Goal: Task Accomplishment & Management: Use online tool/utility

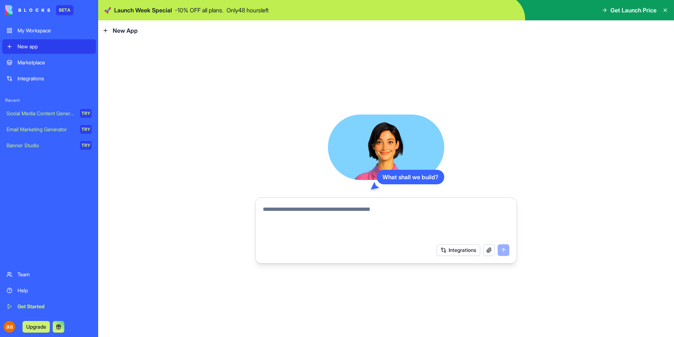
click at [625, 8] on span "Get Launch Price" at bounding box center [633, 10] width 46 height 9
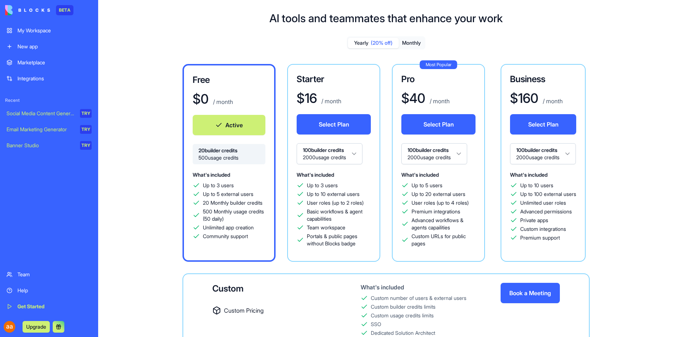
click at [40, 34] on div "My Workspace" at bounding box center [54, 30] width 74 height 7
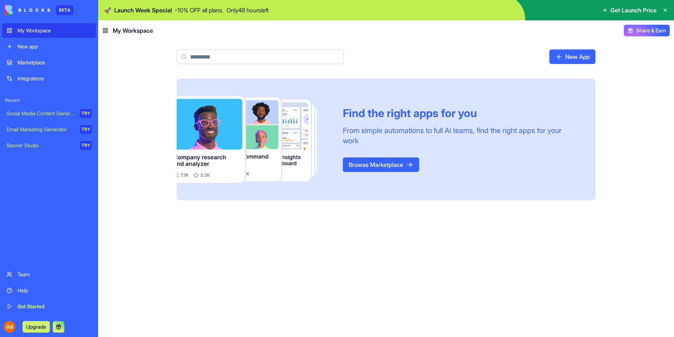
click at [570, 59] on link "New App" at bounding box center [572, 56] width 46 height 15
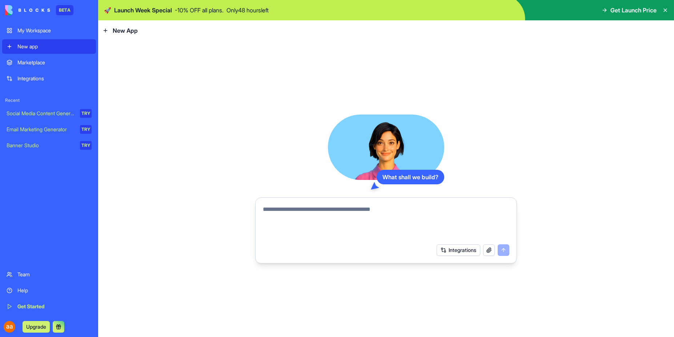
click at [285, 211] on textarea at bounding box center [386, 222] width 246 height 35
click at [291, 212] on textarea at bounding box center [386, 222] width 246 height 35
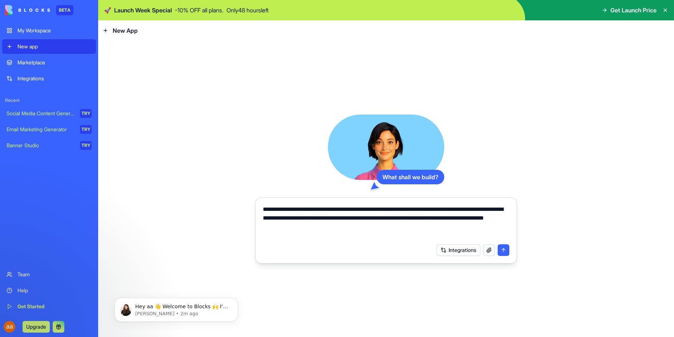
type textarea "**********"
click at [464, 250] on button "Integrations" at bounding box center [458, 250] width 44 height 12
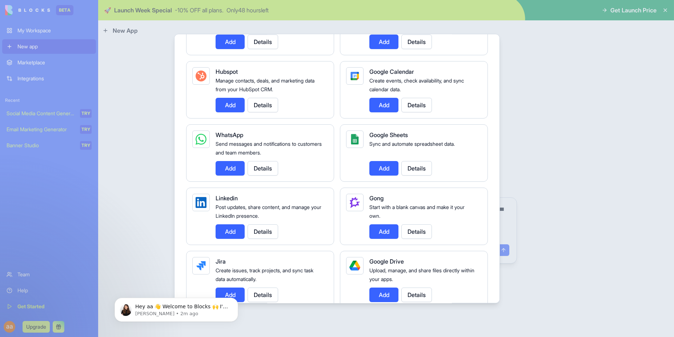
scroll to position [316, 0]
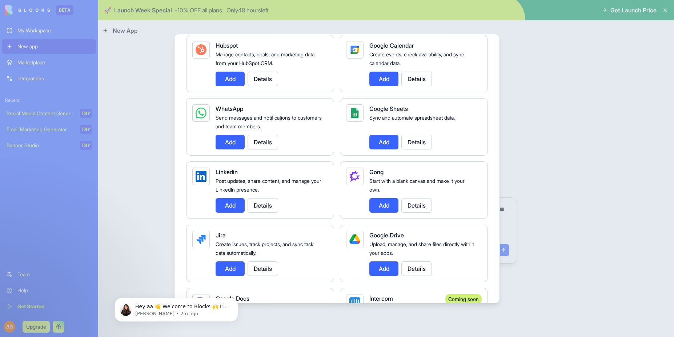
click at [238, 145] on button "Add" at bounding box center [229, 142] width 29 height 15
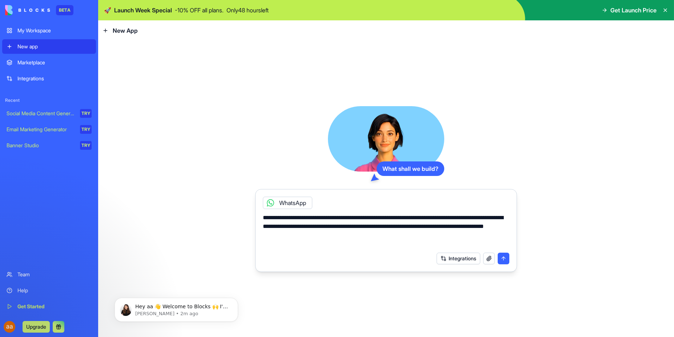
click at [503, 260] on button "submit" at bounding box center [503, 259] width 12 height 12
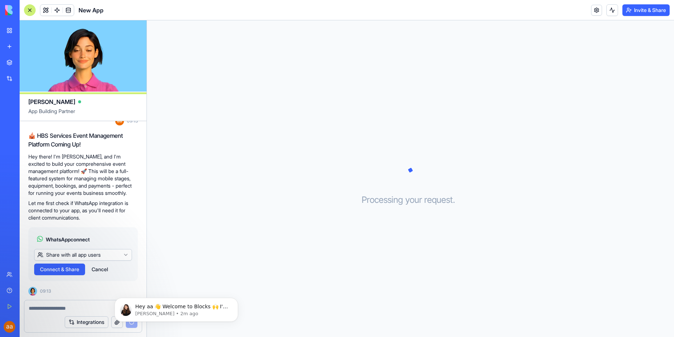
scroll to position [142, 0]
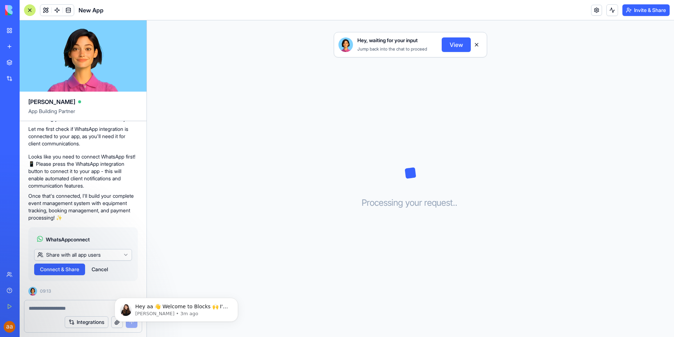
click at [82, 236] on span "WhatsApp connect" at bounding box center [68, 239] width 44 height 7
click at [122, 253] on html "BETA My Workspace New app Marketplace Integrations Recent New App Social Media …" at bounding box center [337, 168] width 674 height 337
click at [54, 271] on span "Connect" at bounding box center [50, 269] width 20 height 7
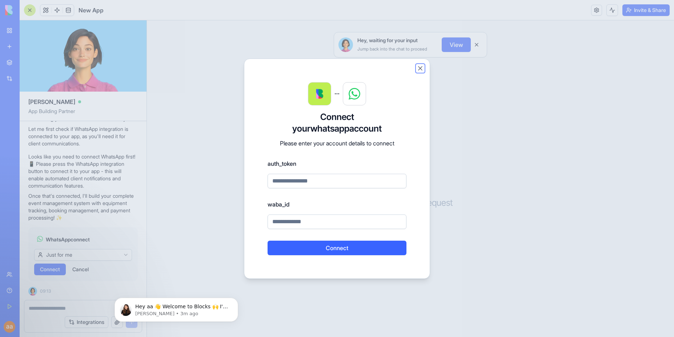
click at [419, 68] on button "Close" at bounding box center [419, 68] width 7 height 7
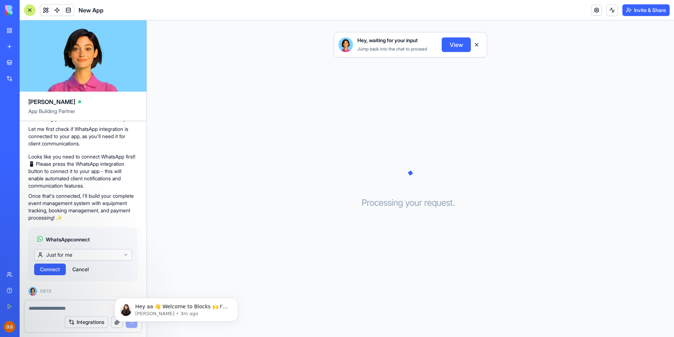
click at [476, 44] on button at bounding box center [477, 45] width 12 height 12
click at [83, 272] on button "Cancel" at bounding box center [81, 269] width 24 height 12
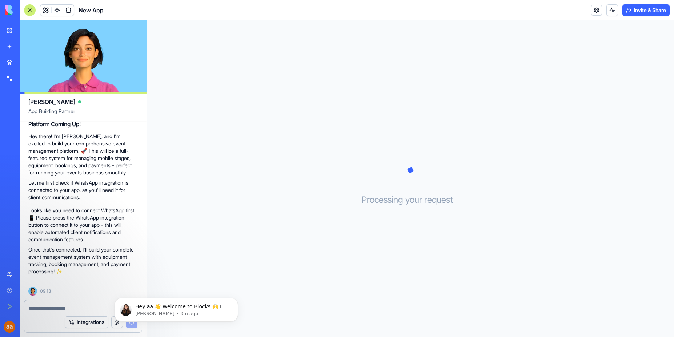
scroll to position [89, 0]
click at [83, 270] on p "Once that's connected, I'll build your complete event management system with eq…" at bounding box center [82, 260] width 109 height 29
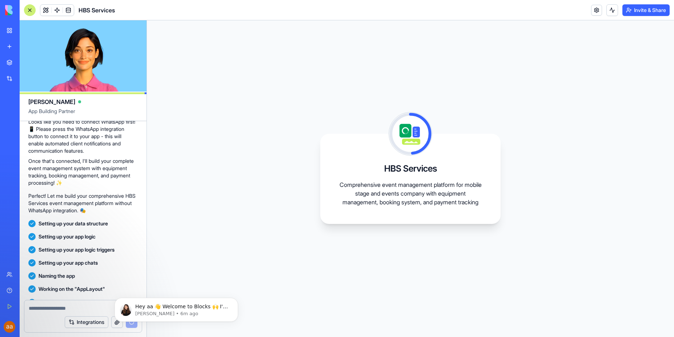
scroll to position [262, 0]
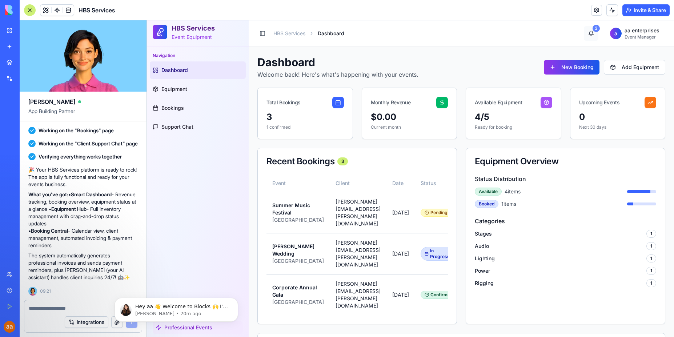
click at [592, 29] on div "3" at bounding box center [595, 28] width 7 height 7
click at [190, 89] on link "Equipment" at bounding box center [198, 88] width 96 height 17
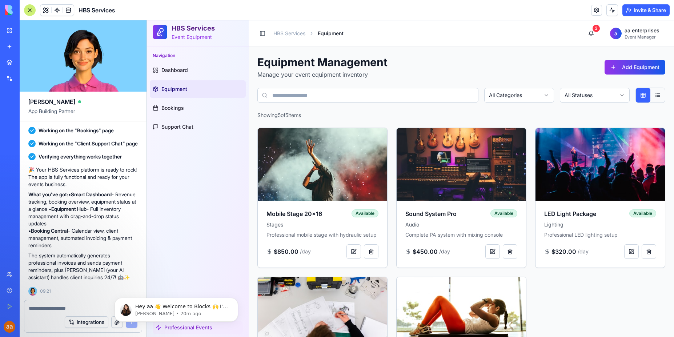
click at [292, 37] on div "Toggle Sidebar HBS Services Equipment" at bounding box center [300, 33] width 86 height 10
click at [290, 36] on link "HBS Services" at bounding box center [289, 33] width 32 height 7
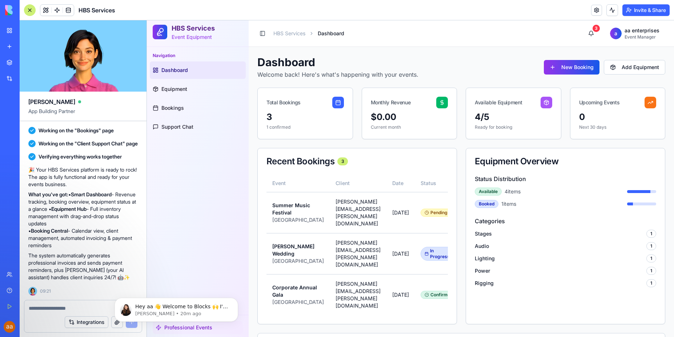
click at [207, 252] on div "Navigation Dashboard Equipment Bookings Support Chat" at bounding box center [198, 181] width 102 height 268
click at [188, 327] on body "Hey aa 👋 Welcome to Blocks 🙌 I'm here if you have any questions! [PERSON_NAME] …" at bounding box center [176, 307] width 140 height 45
click at [198, 255] on div "Hey aa 👋 Welcome to Blocks 🙌 I'm here if you have any questions! [PERSON_NAME] …" at bounding box center [176, 276] width 134 height 91
click at [181, 124] on span "Support Chat" at bounding box center [177, 126] width 32 height 7
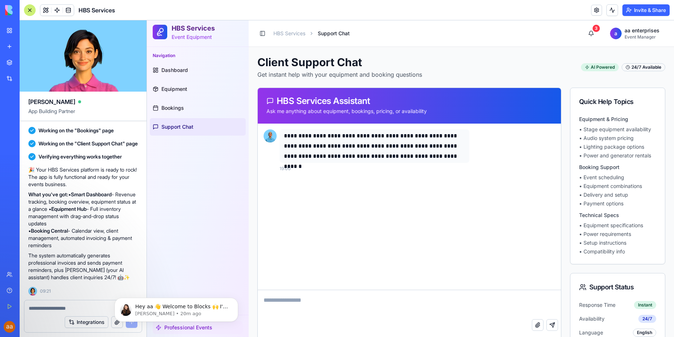
click at [318, 315] on textarea at bounding box center [409, 304] width 303 height 29
type textarea "**********"
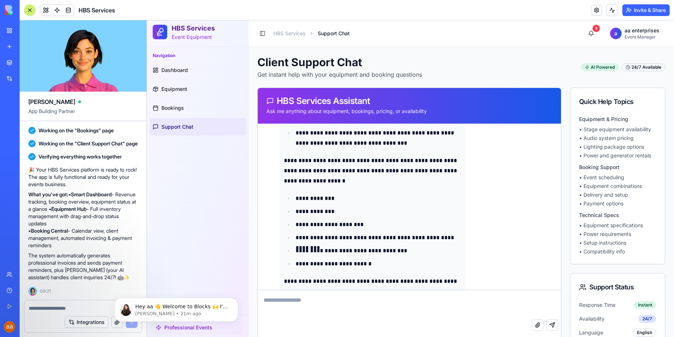
scroll to position [462, 0]
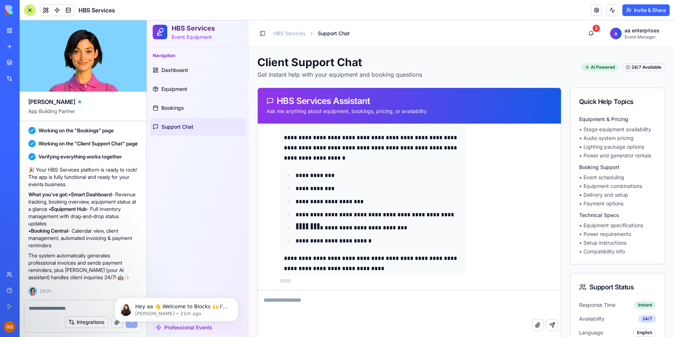
click at [358, 305] on textarea at bounding box center [407, 304] width 299 height 29
click at [189, 88] on link "Equipment" at bounding box center [198, 88] width 96 height 17
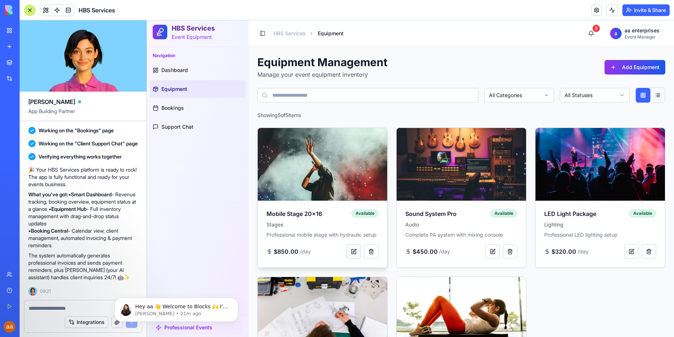
click at [352, 259] on button at bounding box center [353, 251] width 15 height 15
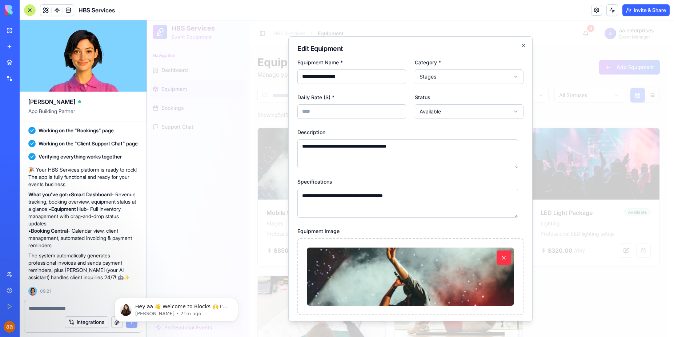
click at [301, 78] on input "**********" at bounding box center [351, 76] width 109 height 15
type input "**********"
type input "****"
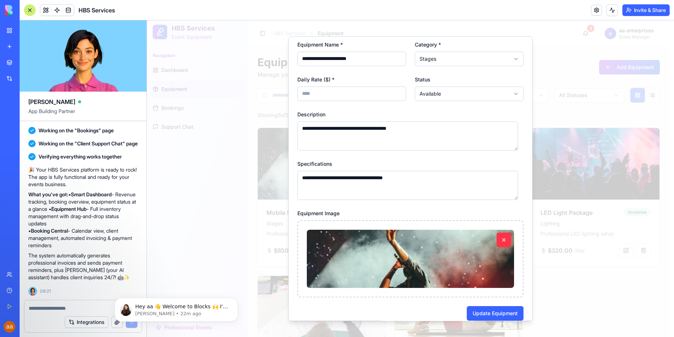
scroll to position [26, 0]
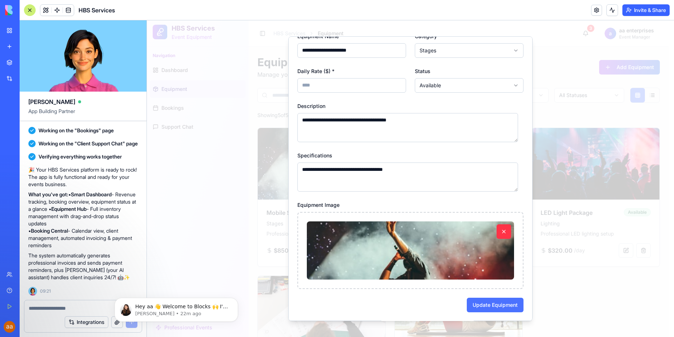
click at [489, 307] on button "Update Equipment" at bounding box center [495, 305] width 57 height 15
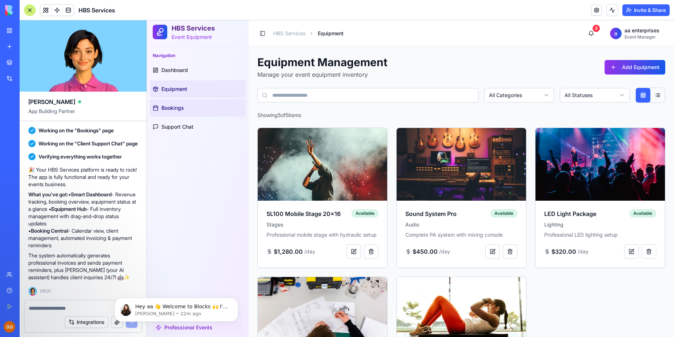
click at [176, 108] on span "Bookings" at bounding box center [172, 107] width 23 height 7
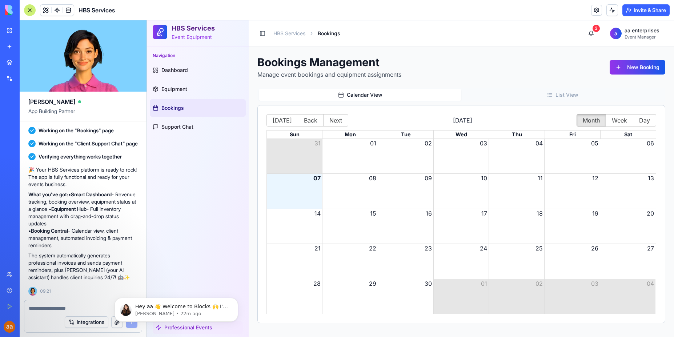
click at [307, 193] on div "Month View" at bounding box center [294, 191] width 55 height 35
click at [363, 189] on div "Month View" at bounding box center [350, 191] width 56 height 35
click at [172, 96] on link "Equipment" at bounding box center [198, 88] width 96 height 17
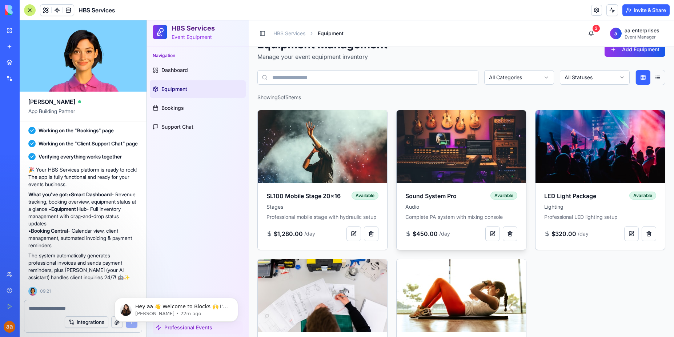
scroll to position [94, 0]
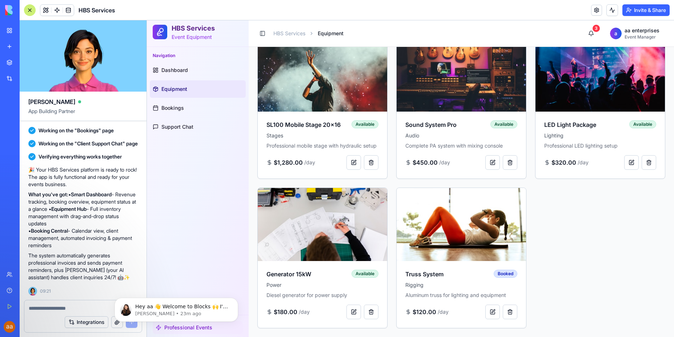
click at [55, 310] on textarea at bounding box center [83, 308] width 109 height 7
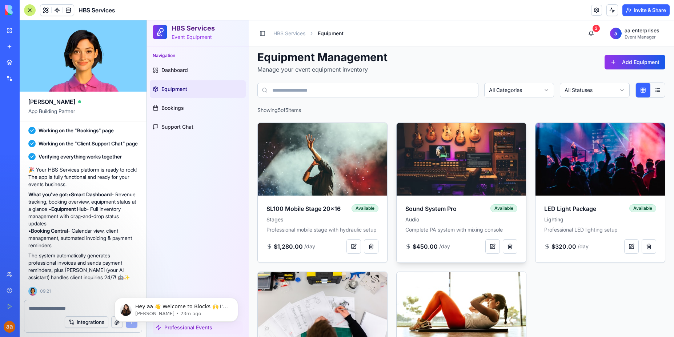
scroll to position [0, 0]
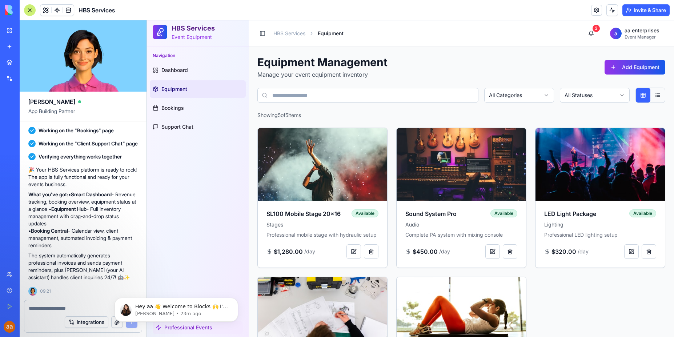
click at [51, 310] on textarea at bounding box center [83, 308] width 109 height 7
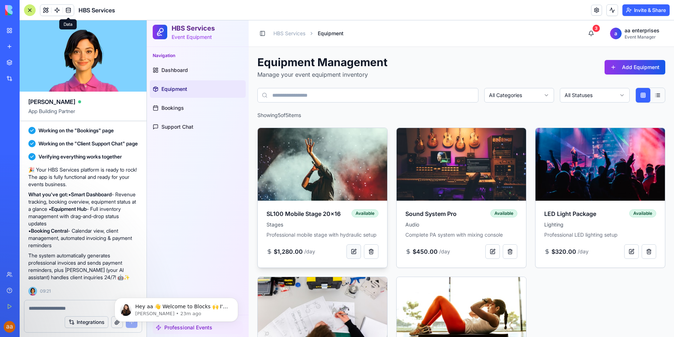
click at [352, 258] on button at bounding box center [353, 251] width 15 height 15
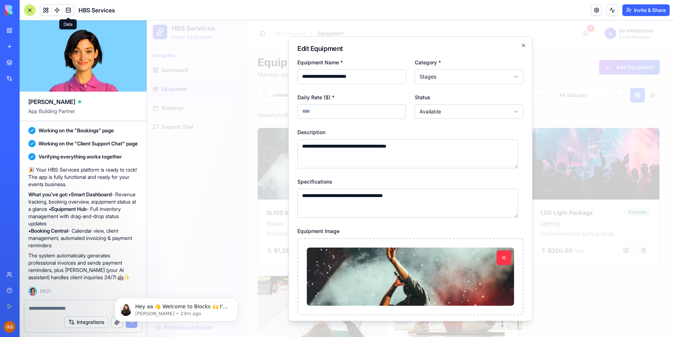
click at [374, 81] on input "**********" at bounding box center [351, 76] width 109 height 15
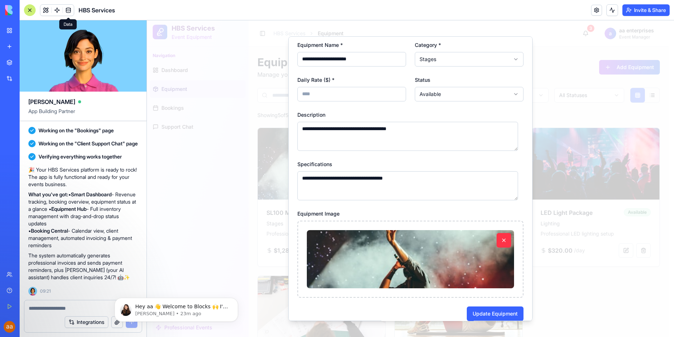
scroll to position [26, 0]
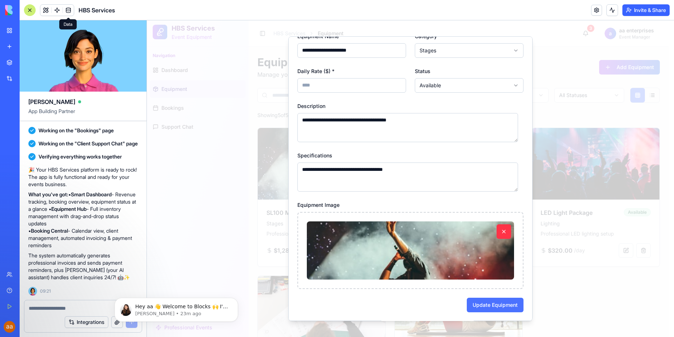
type input "**********"
click at [488, 304] on button "Update Equipment" at bounding box center [495, 305] width 57 height 15
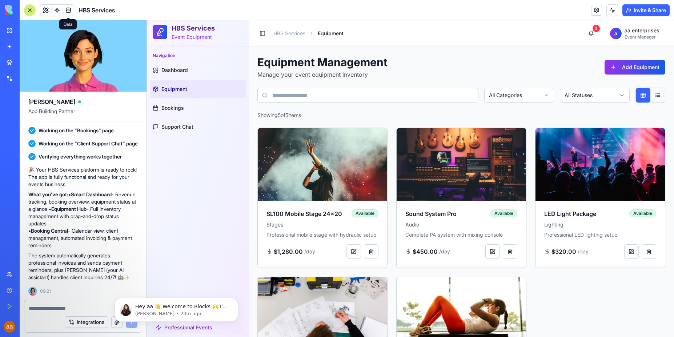
scroll to position [94, 0]
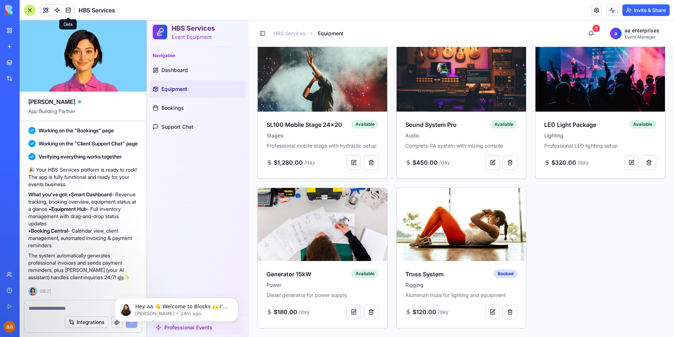
click at [46, 310] on textarea at bounding box center [83, 308] width 109 height 7
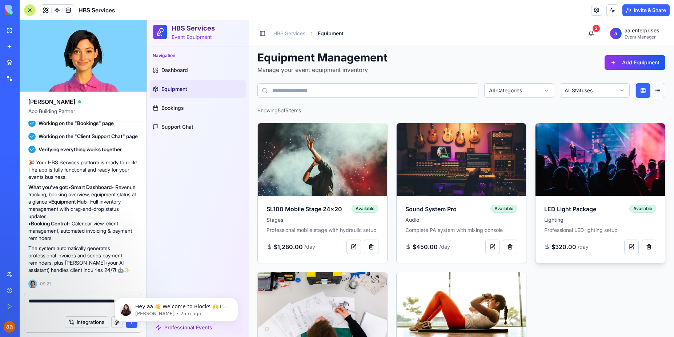
scroll to position [0, 0]
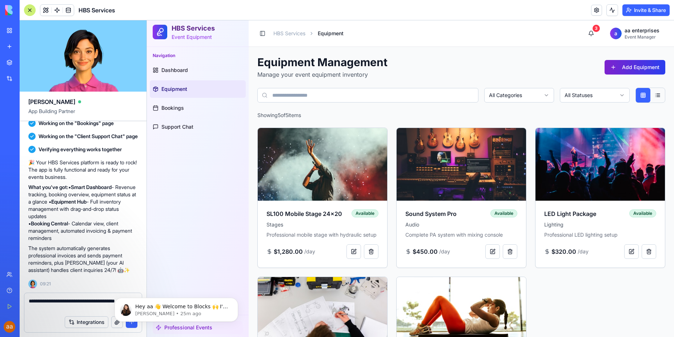
type textarea "**********"
click at [625, 68] on button "Add Equipment" at bounding box center [634, 67] width 61 height 15
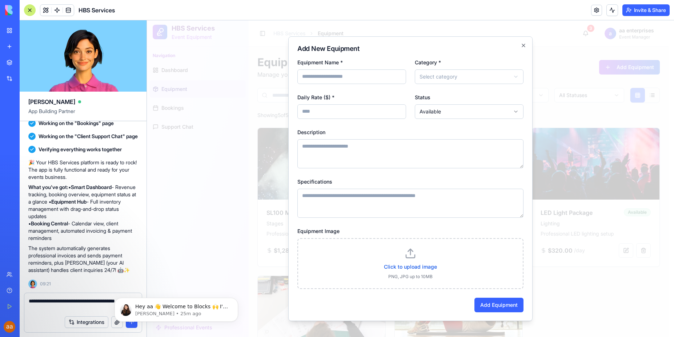
click at [346, 77] on input "Equipment Name *" at bounding box center [351, 76] width 109 height 15
type input "**********"
select select "******"
type input "****"
type textarea "**********"
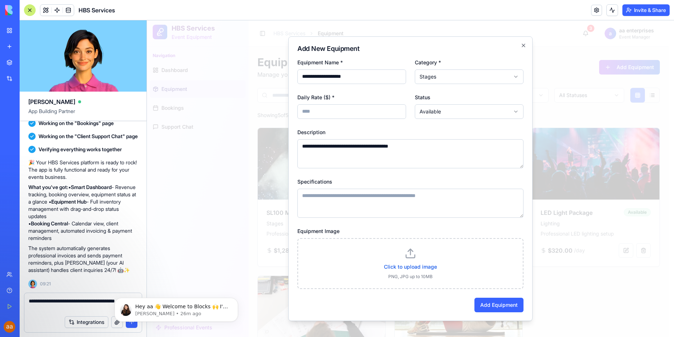
click at [374, 198] on textarea "Specifications" at bounding box center [410, 203] width 226 height 29
type textarea "*****"
click at [500, 304] on button "Add Equipment" at bounding box center [498, 305] width 49 height 15
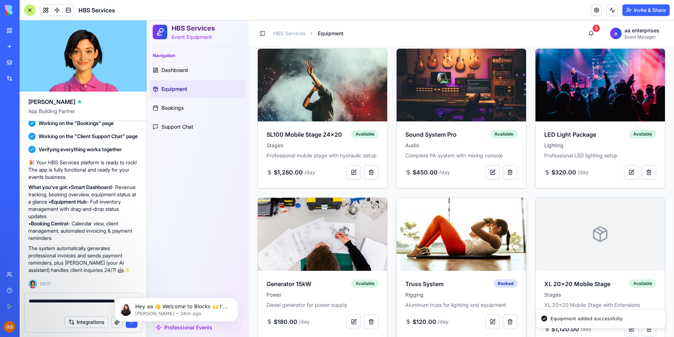
scroll to position [101, 0]
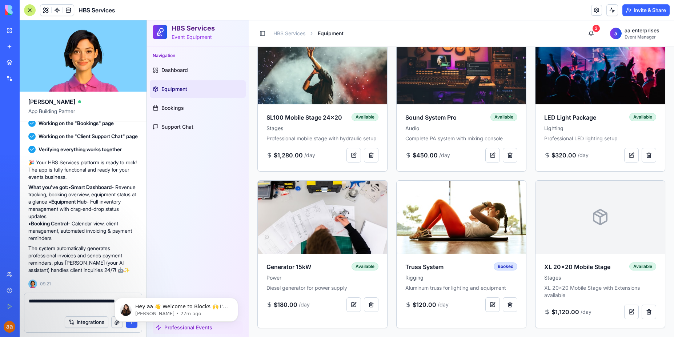
click at [134, 325] on body "Hey aa 👋 Welcome to Blocks 🙌 I'm here if you have any questions! [PERSON_NAME] …" at bounding box center [176, 307] width 140 height 45
click at [234, 300] on icon "Dismiss notification" at bounding box center [236, 300] width 4 height 4
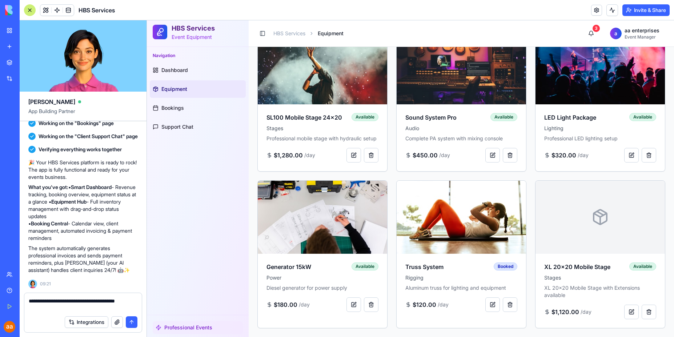
click at [133, 321] on button "submit" at bounding box center [132, 322] width 12 height 12
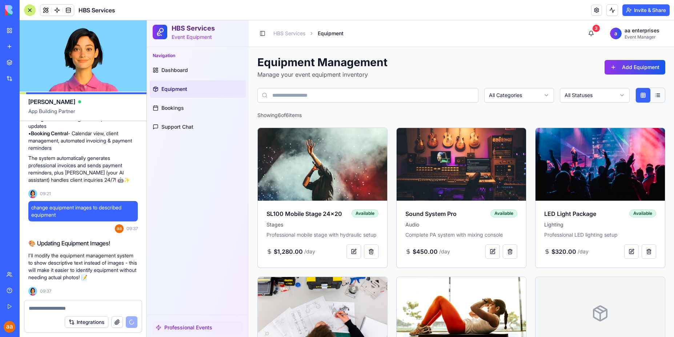
scroll to position [513, 0]
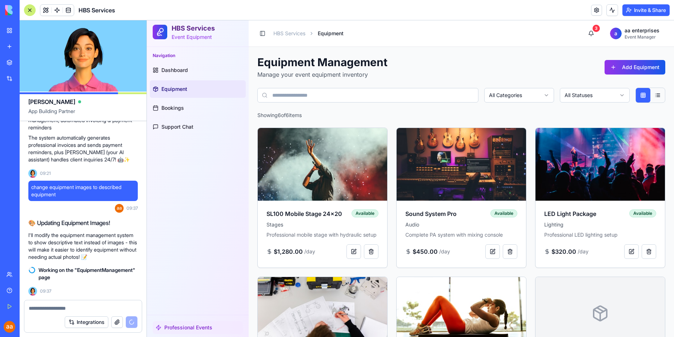
click at [135, 258] on p "I'll modify the equipment management system to show descriptive text instead of…" at bounding box center [82, 245] width 109 height 29
click at [134, 257] on p "I'll modify the equipment management system to show descriptive text instead of…" at bounding box center [82, 245] width 109 height 29
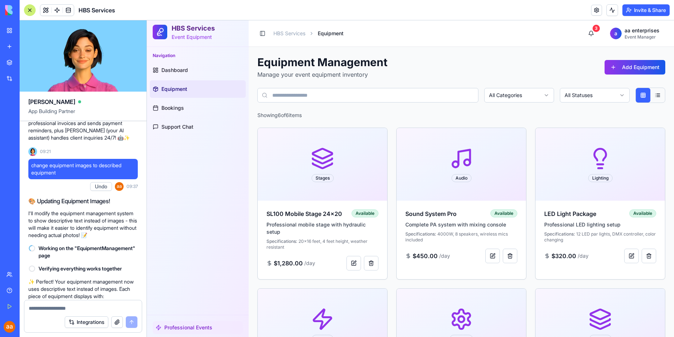
scroll to position [610, 0]
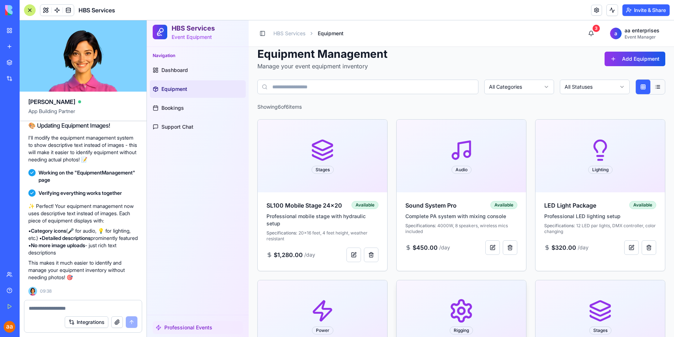
scroll to position [0, 0]
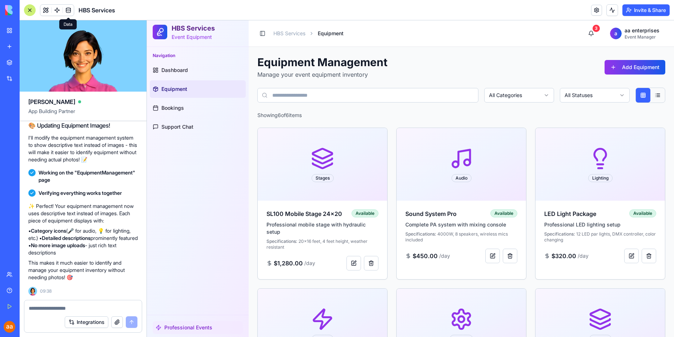
click at [68, 9] on span at bounding box center [68, 10] width 20 height 20
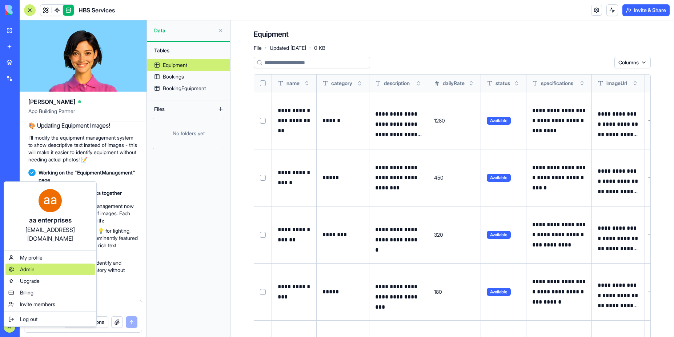
click at [32, 266] on span "Admin" at bounding box center [27, 269] width 15 height 7
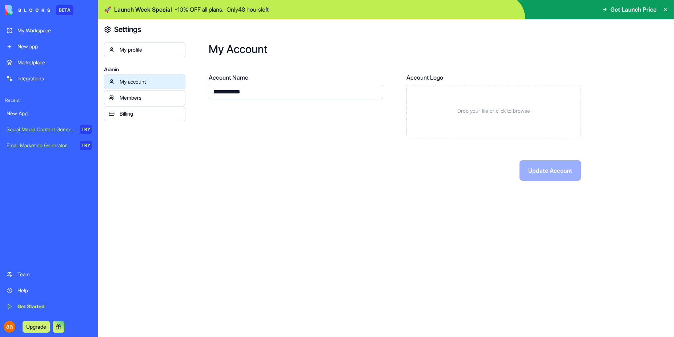
click at [668, 8] on img at bounding box center [386, 9] width 576 height 19
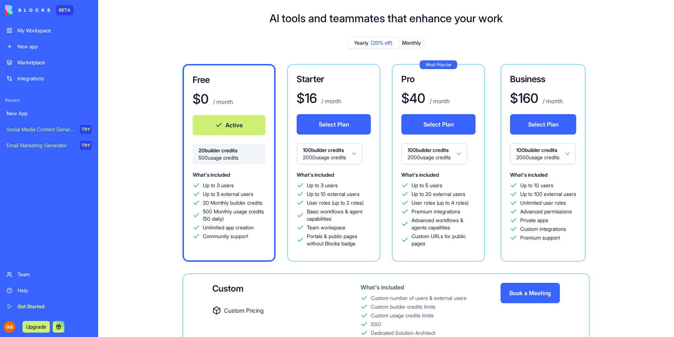
click at [39, 128] on div "Social Media Content Generator" at bounding box center [41, 129] width 68 height 7
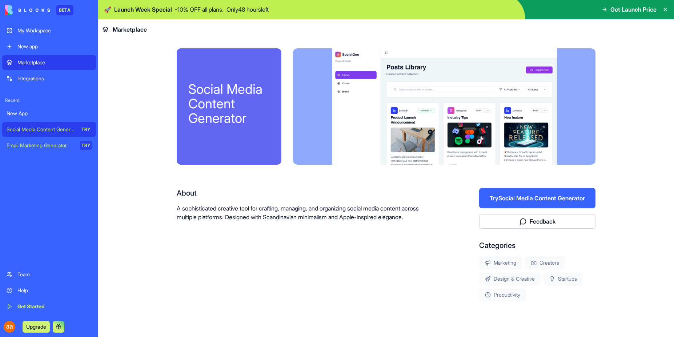
click at [42, 147] on div "Email Marketing Generator" at bounding box center [41, 145] width 68 height 7
